Goal: Transaction & Acquisition: Download file/media

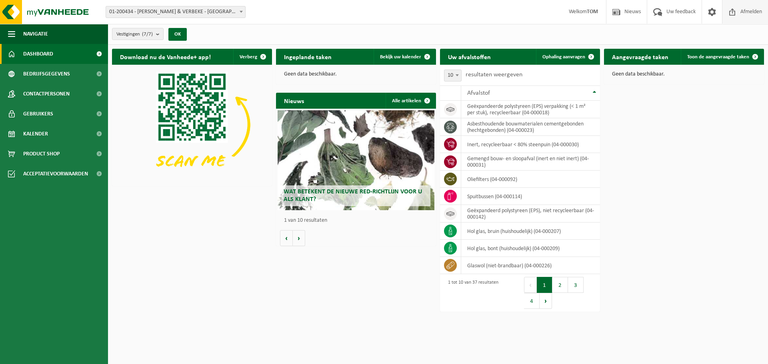
click at [739, 9] on span "Afmelden" at bounding box center [751, 12] width 26 height 24
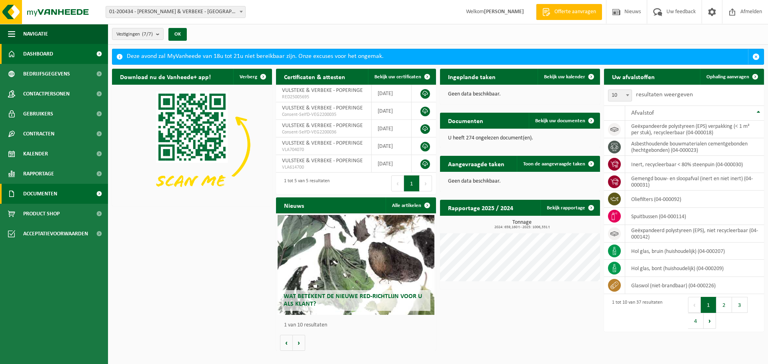
click at [48, 194] on span "Documenten" at bounding box center [40, 194] width 34 height 20
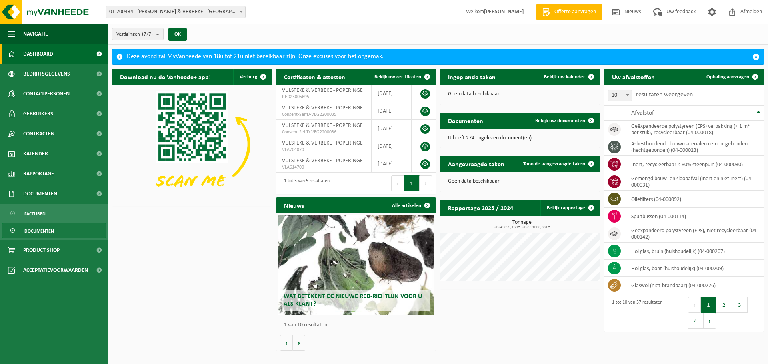
click at [43, 227] on span "Documenten" at bounding box center [39, 230] width 30 height 15
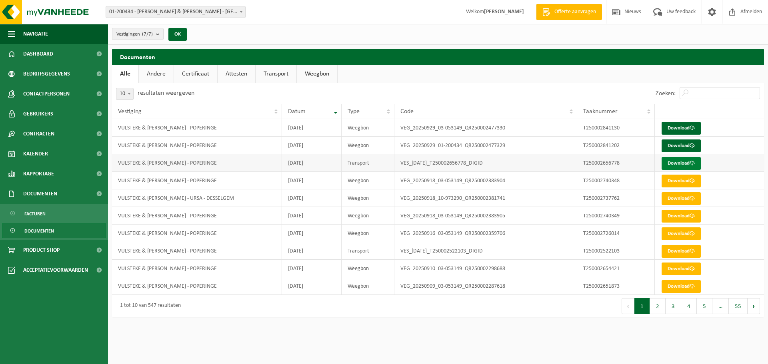
click at [670, 165] on link "Download" at bounding box center [680, 163] width 39 height 13
click at [673, 145] on link "Download" at bounding box center [680, 146] width 39 height 13
click at [689, 131] on link "Download" at bounding box center [680, 128] width 39 height 13
